Goal: Transaction & Acquisition: Subscribe to service/newsletter

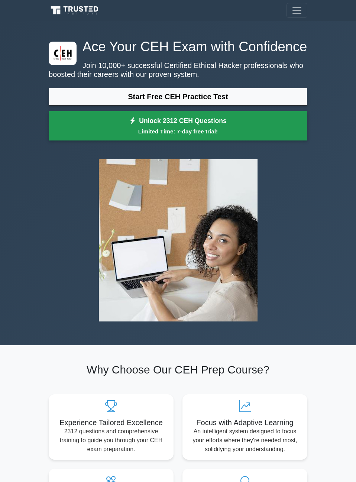
click at [232, 141] on link "Unlock 2312 CEH Questions Limited Time: 7-day free trial!" at bounding box center [178, 126] width 259 height 30
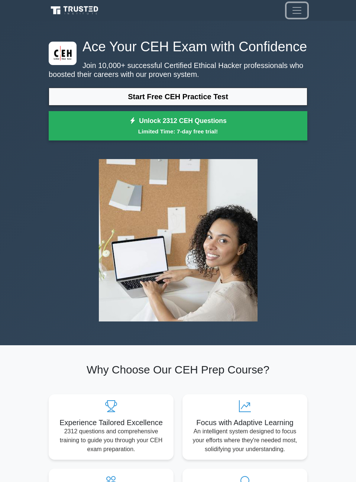
click at [295, 16] on span "Toggle navigation" at bounding box center [297, 10] width 11 height 11
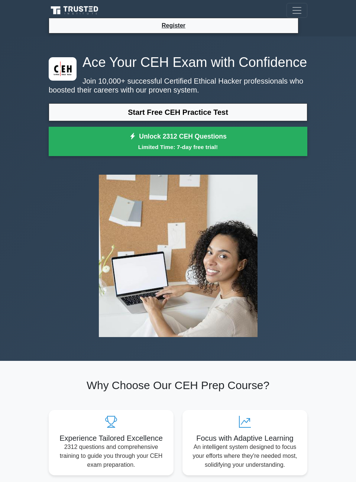
click at [263, 88] on div "Ace Your CEH Exam with Confidence Join 10,000+ successful Certified Ethical Hac…" at bounding box center [178, 107] width 268 height 106
drag, startPoint x: 85, startPoint y: 65, endPoint x: 129, endPoint y: 85, distance: 47.8
click at [109, 68] on h1 "Ace Your CEH Exam with Confidence" at bounding box center [178, 62] width 259 height 16
click at [131, 93] on p "Join 10,000+ successful Certified Ethical Hacker professionals who boosted thei…" at bounding box center [178, 86] width 259 height 18
